Goal: Navigation & Orientation: Find specific page/section

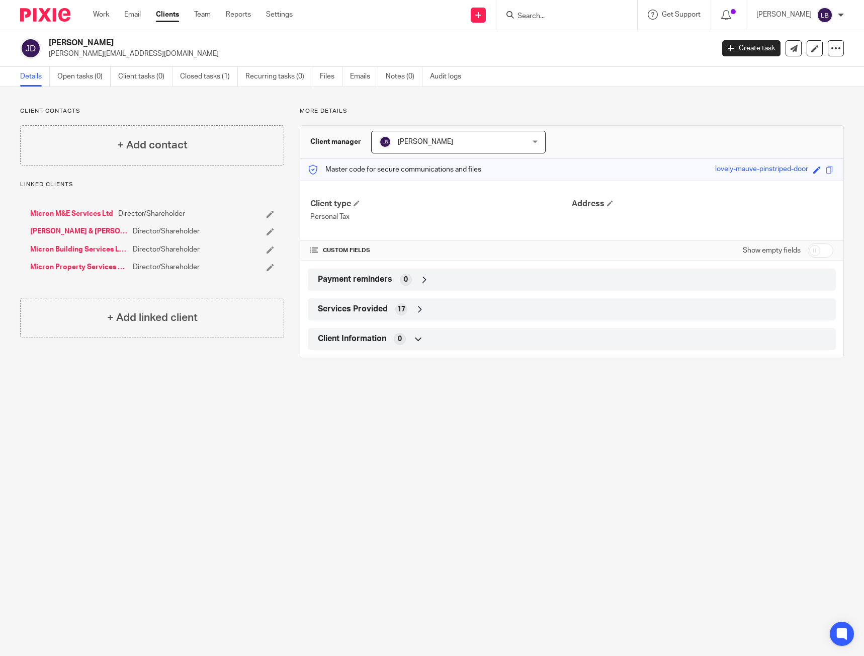
click at [598, 8] on div at bounding box center [566, 15] width 141 height 30
click at [581, 19] on input "Search" at bounding box center [561, 16] width 90 height 9
type input "n"
click at [282, 473] on main "Jason Doherty jason@micron.je Create task Update from Companies House Export da…" at bounding box center [432, 328] width 864 height 656
click at [569, 26] on div at bounding box center [566, 15] width 141 height 30
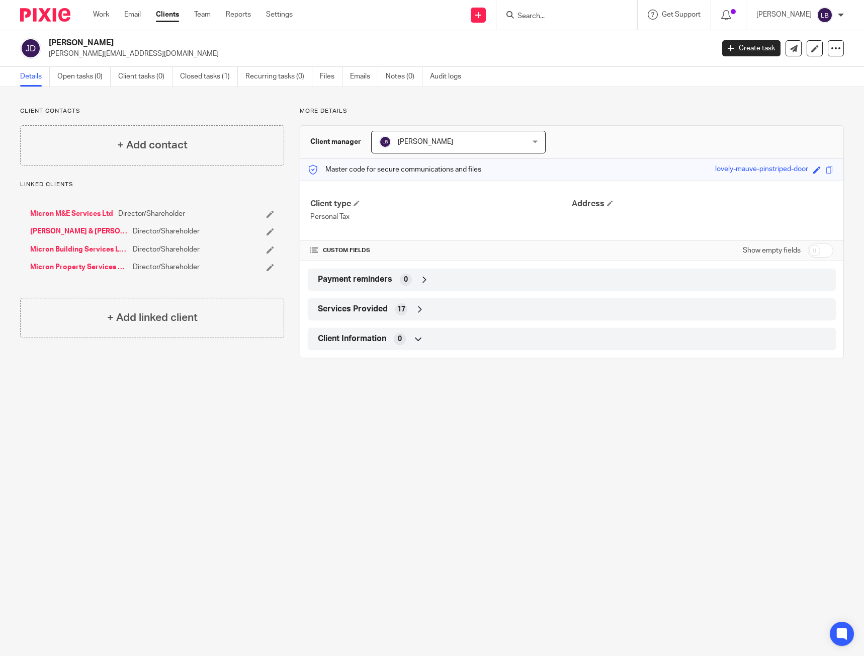
click at [547, 15] on input "Search" at bounding box center [561, 16] width 90 height 9
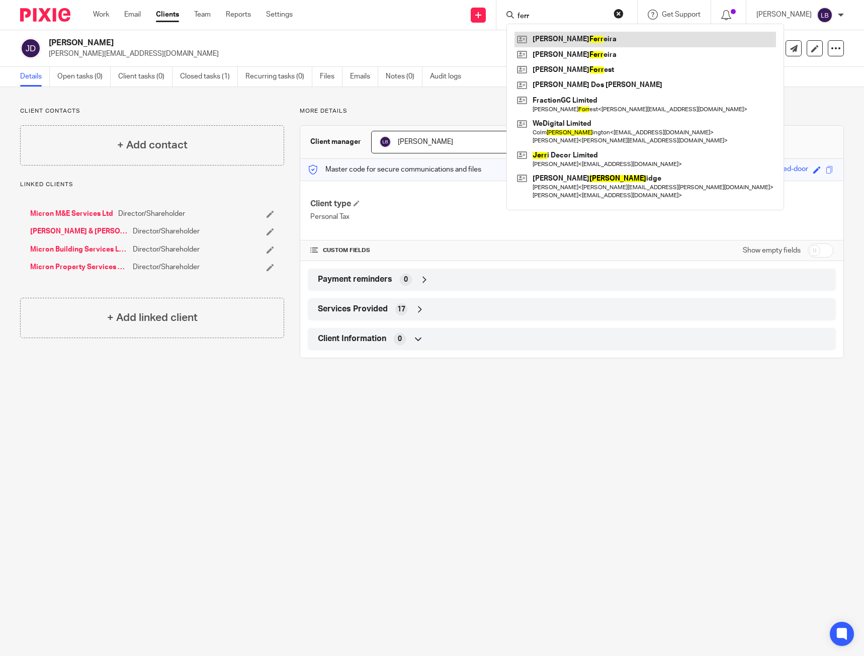
type input "ferr"
click at [556, 34] on link at bounding box center [644, 39] width 261 height 15
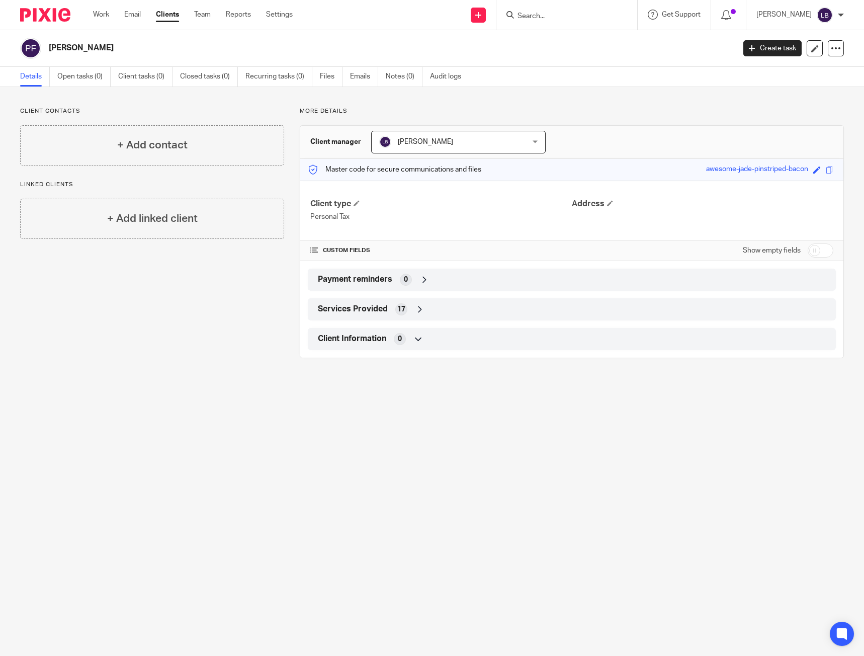
click at [539, 17] on input "Search" at bounding box center [561, 16] width 90 height 9
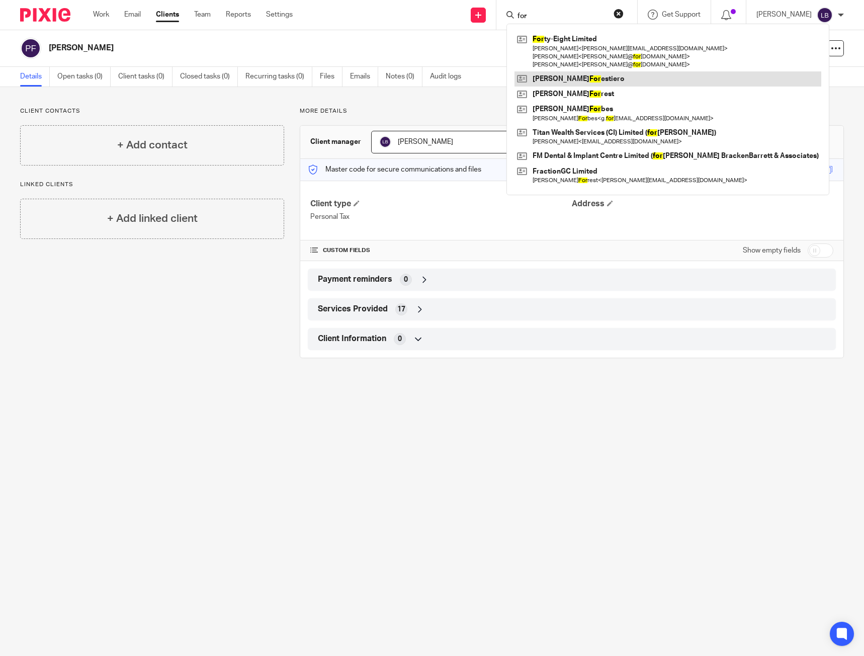
type input "for"
click at [570, 74] on link at bounding box center [667, 78] width 307 height 15
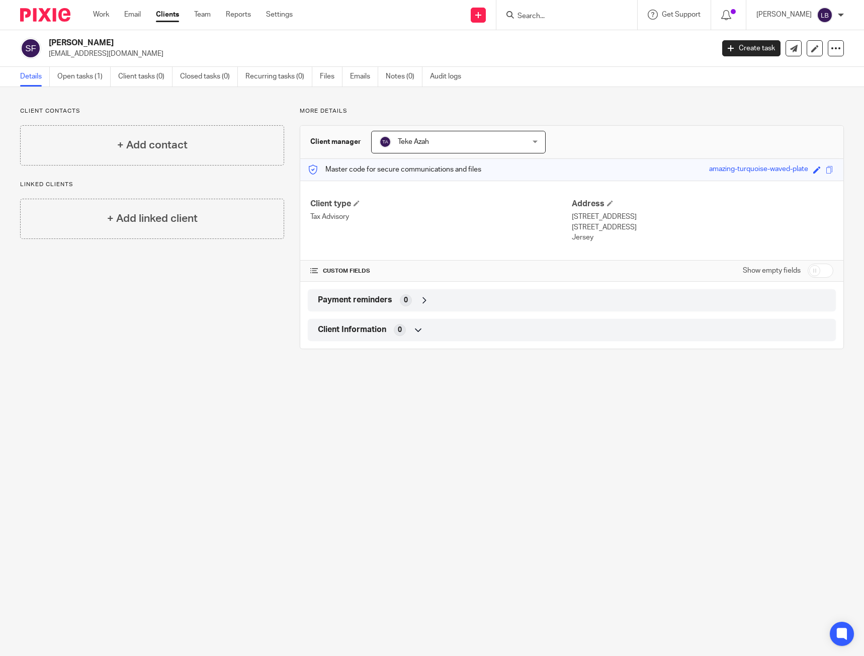
click at [559, 11] on form at bounding box center [569, 15] width 107 height 13
click at [550, 21] on input "Search" at bounding box center [561, 16] width 90 height 9
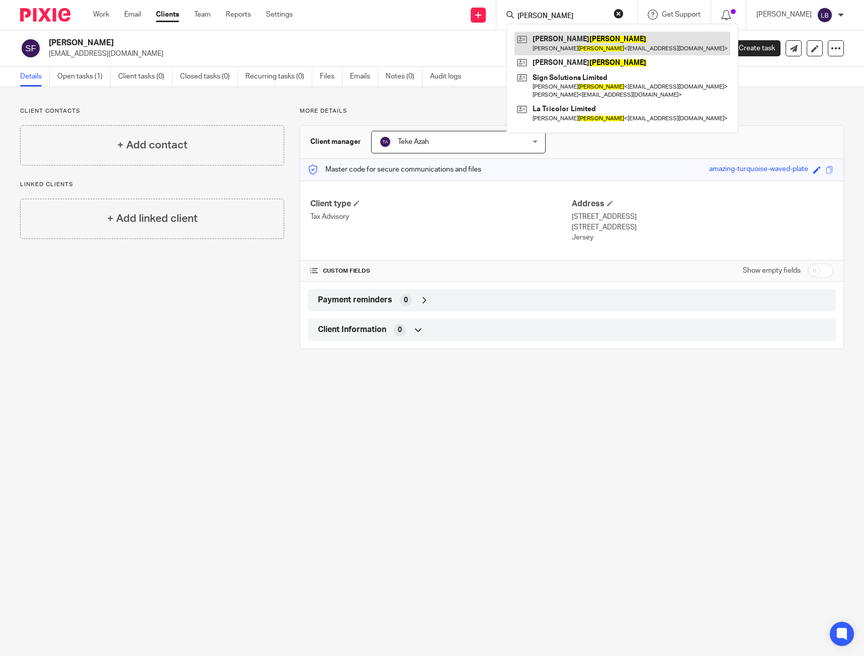
type input "nobrega"
click at [606, 33] on link at bounding box center [622, 43] width 216 height 23
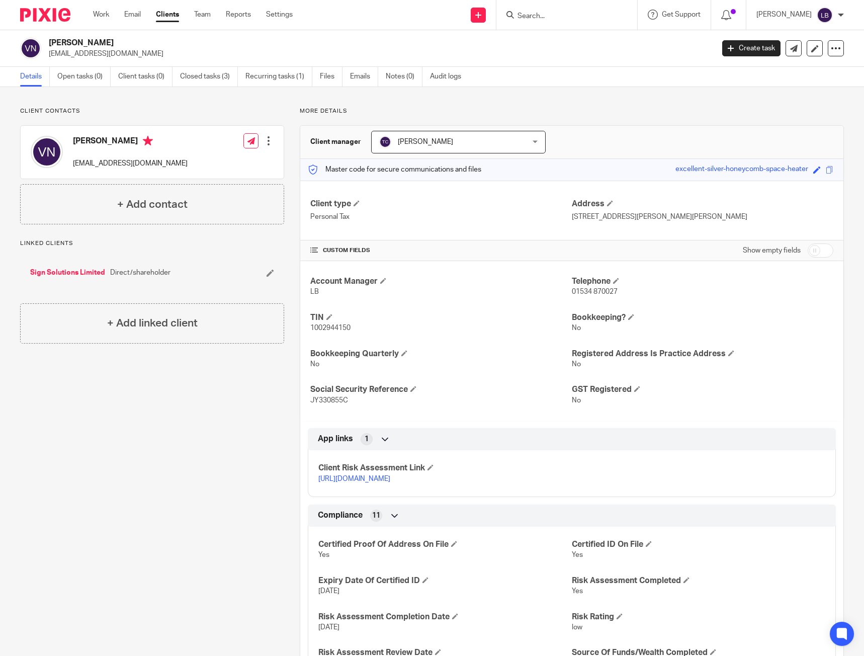
drag, startPoint x: 543, startPoint y: 2, endPoint x: 544, endPoint y: 8, distance: 6.6
click at [543, 4] on div at bounding box center [566, 15] width 141 height 30
click at [544, 15] on input "Search" at bounding box center [561, 16] width 90 height 9
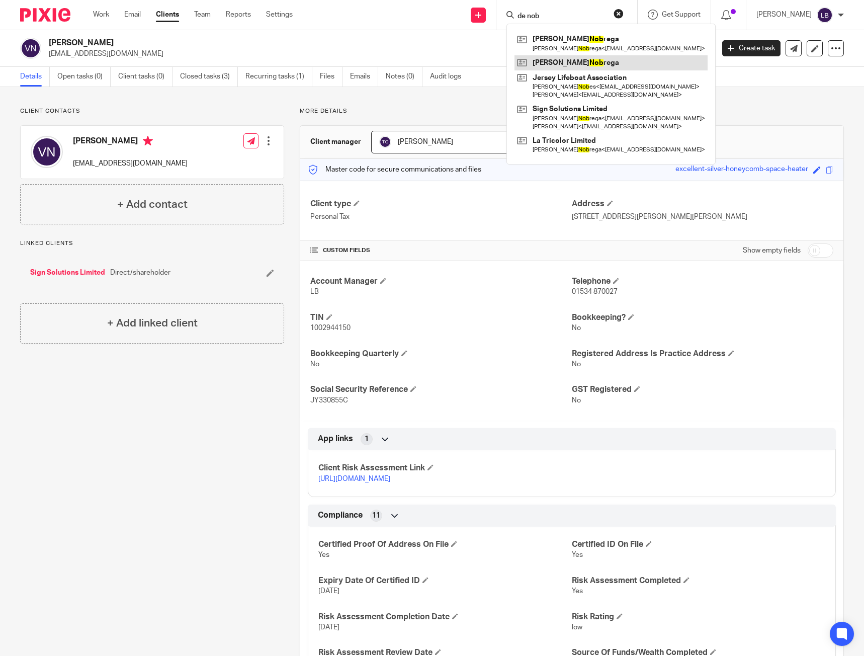
type input "de nob"
click at [578, 63] on link at bounding box center [610, 62] width 193 height 15
